Goal: Check status: Check status

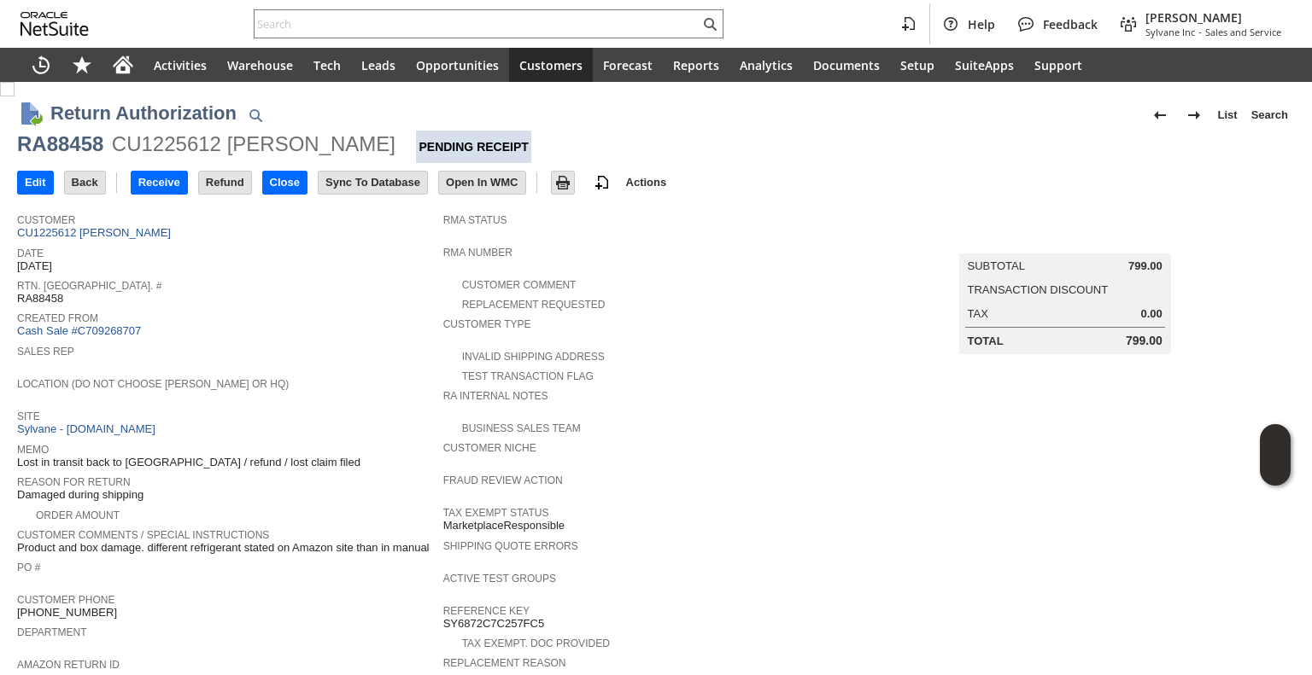
click at [70, 143] on div "RA88458" at bounding box center [60, 144] width 86 height 27
copy div "RA88458"
click at [138, 220] on span "Customer" at bounding box center [226, 217] width 418 height 17
click at [131, 233] on link "CU1225612 Bruce Brignac" at bounding box center [96, 232] width 158 height 13
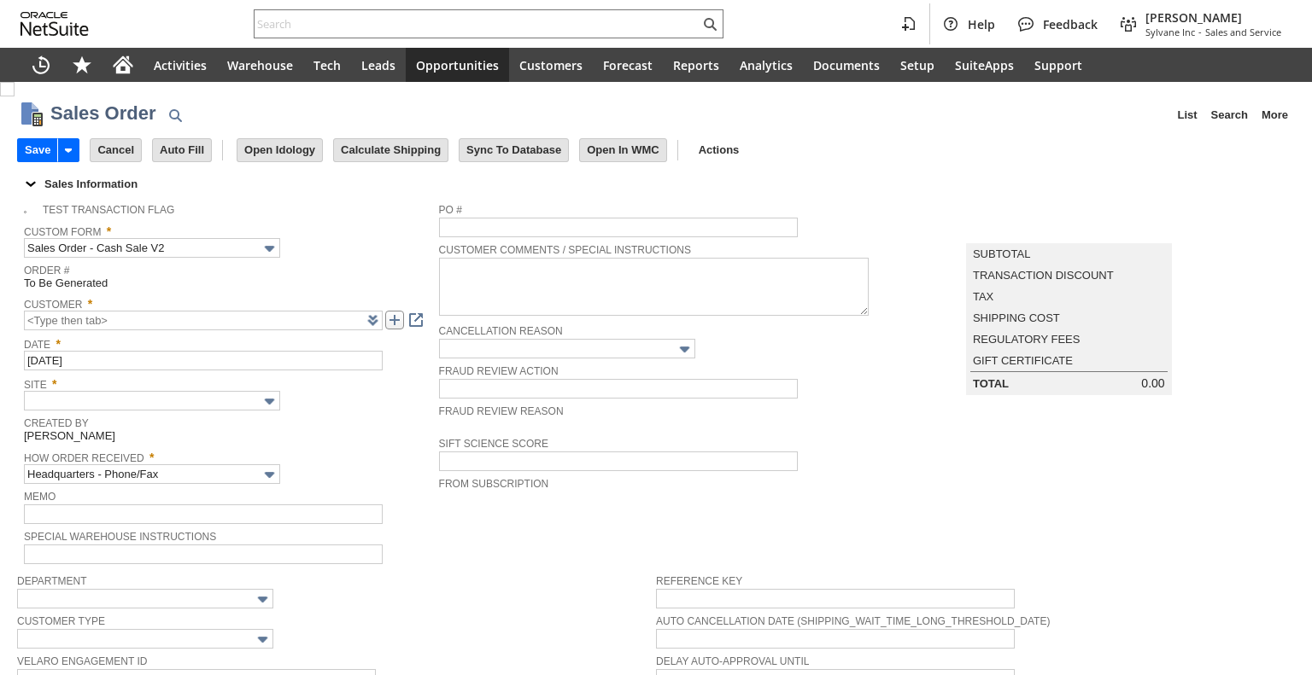
click at [403, 324] on link at bounding box center [394, 320] width 19 height 19
type input "Intelligent Recommendations ⁰"
type input "Add"
type input "Copy Previous"
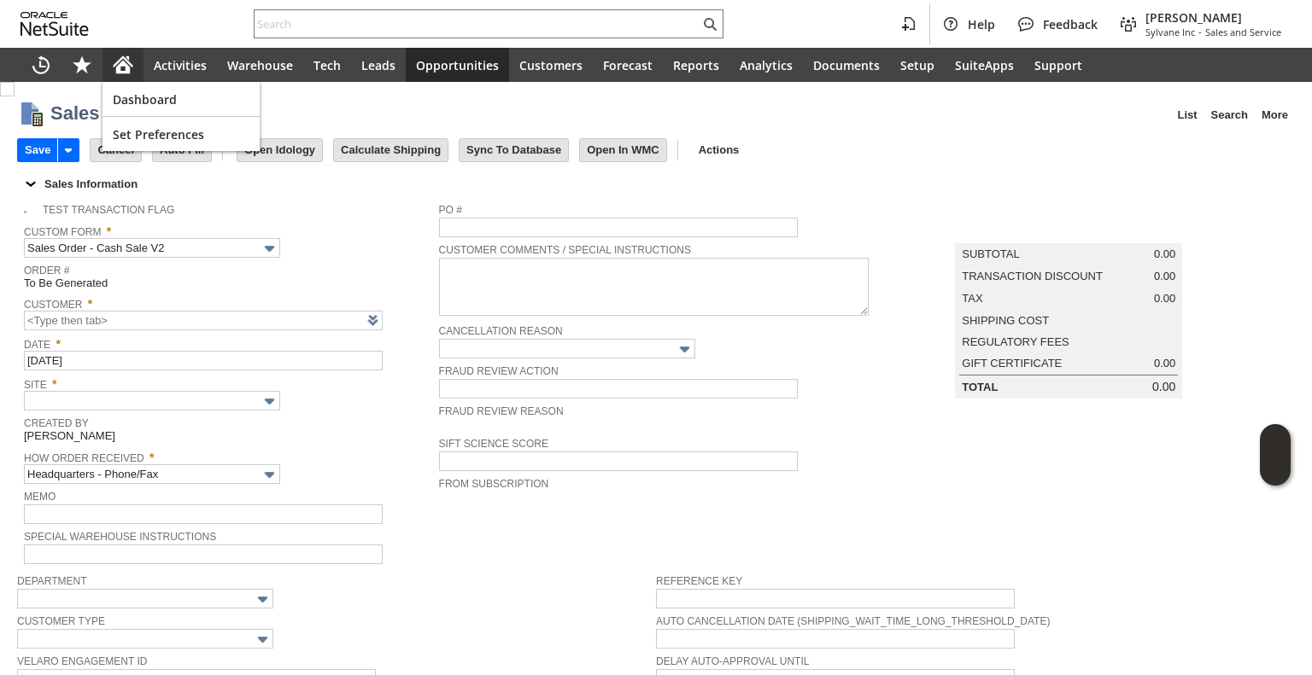
click at [134, 57] on div "Home" at bounding box center [122, 65] width 41 height 34
